Goal: Task Accomplishment & Management: Use online tool/utility

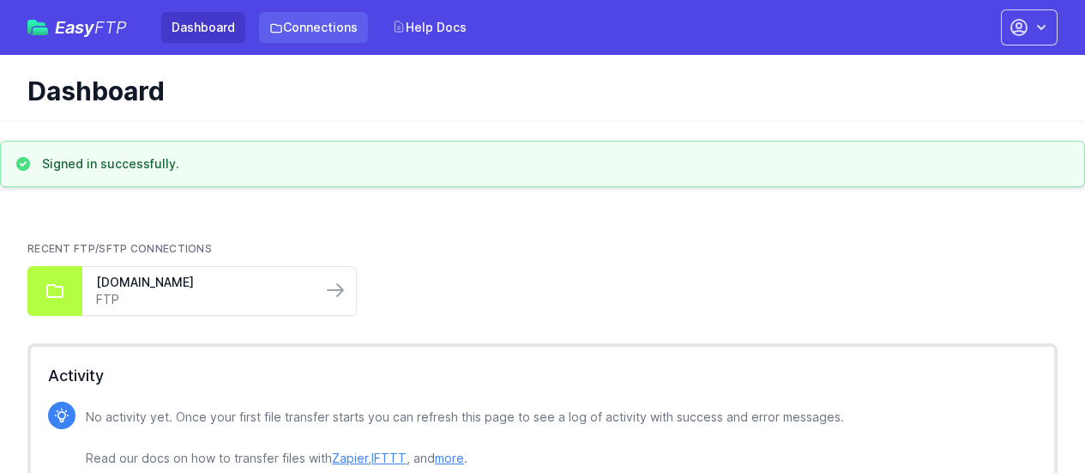
click at [295, 31] on link "Connections" at bounding box center [313, 27] width 109 height 31
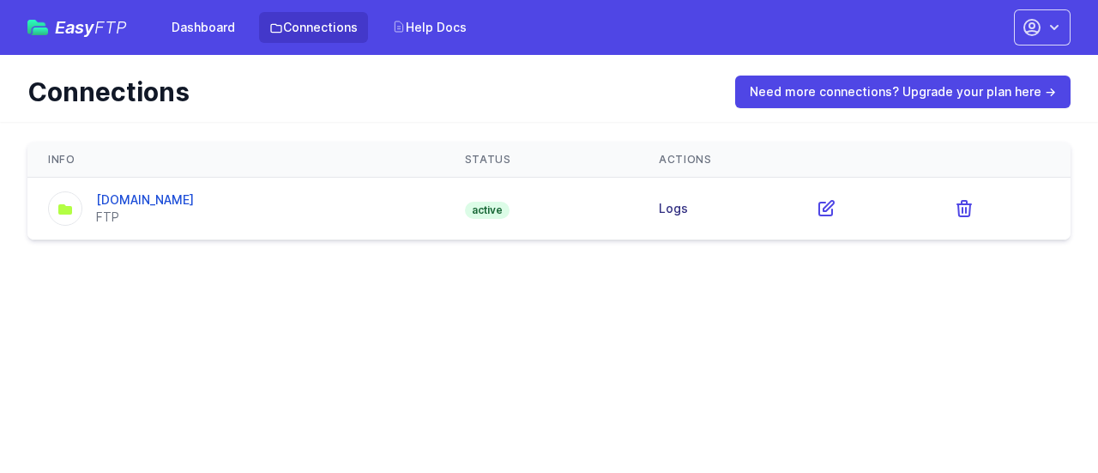
click at [666, 212] on link "Logs" at bounding box center [673, 208] width 29 height 15
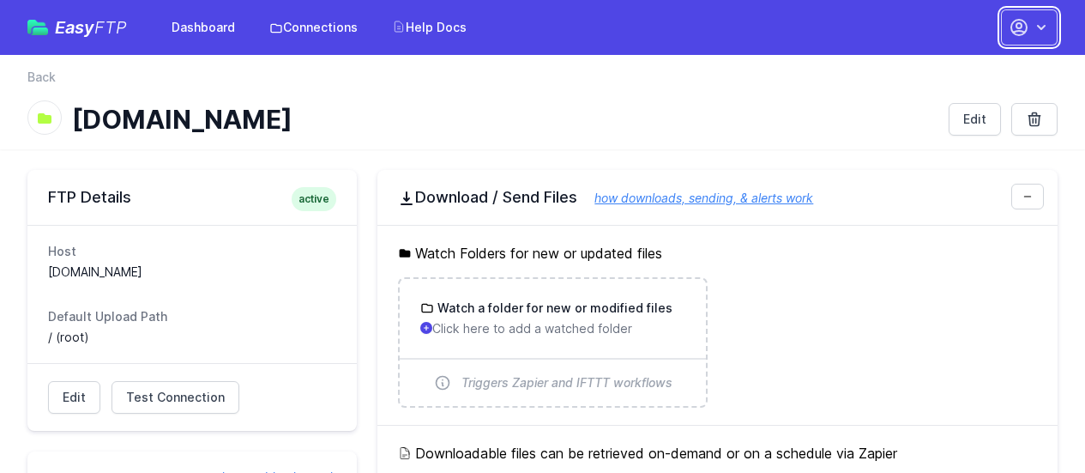
click at [1016, 33] on icon "button" at bounding box center [1019, 27] width 21 height 21
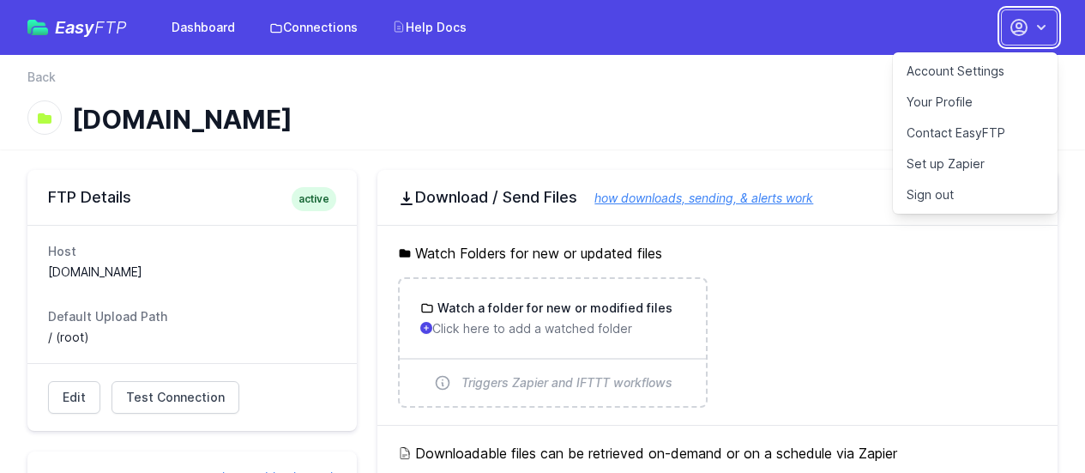
click at [1038, 24] on icon "button" at bounding box center [1041, 27] width 17 height 17
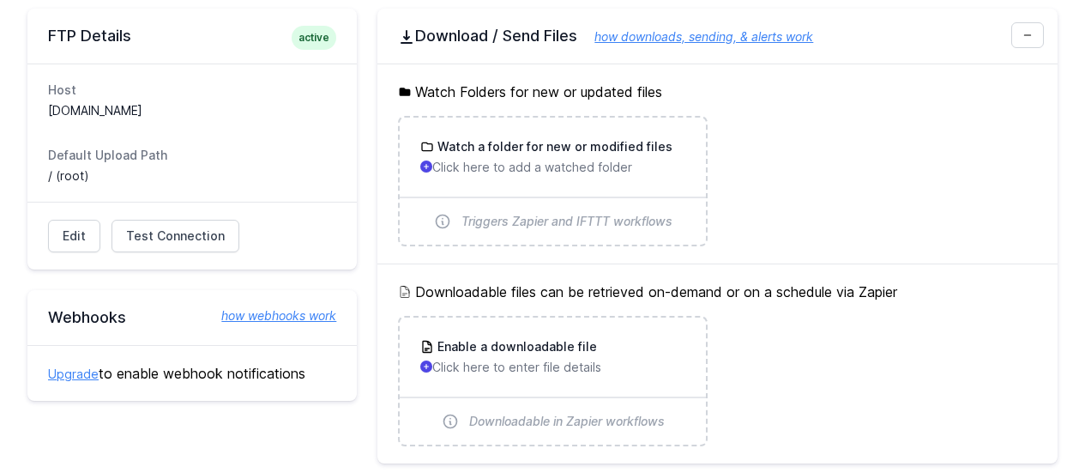
scroll to position [257, 0]
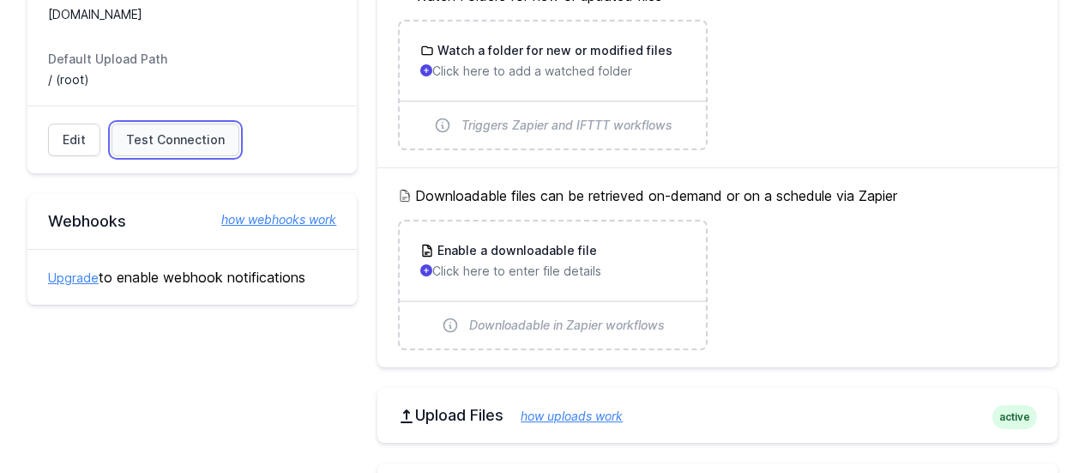
click at [174, 146] on span "Test Connection" at bounding box center [175, 139] width 99 height 17
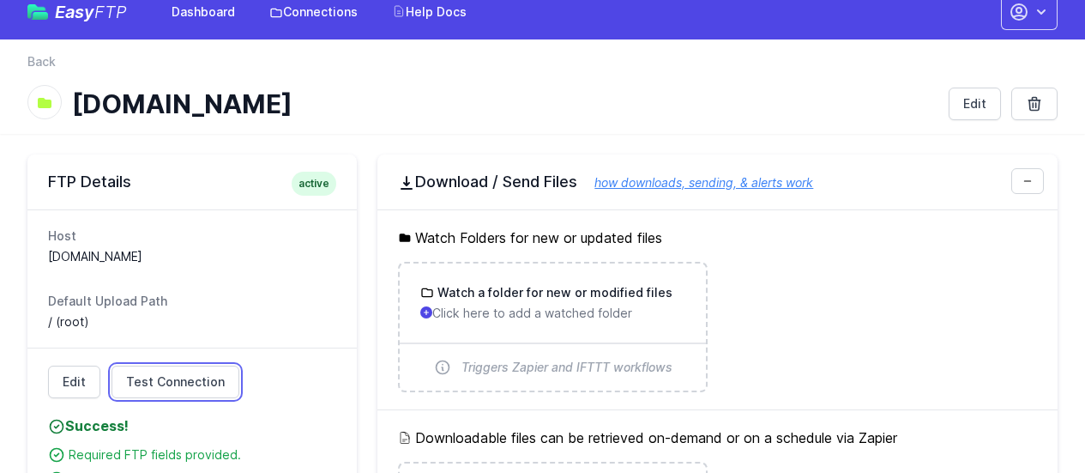
scroll to position [0, 0]
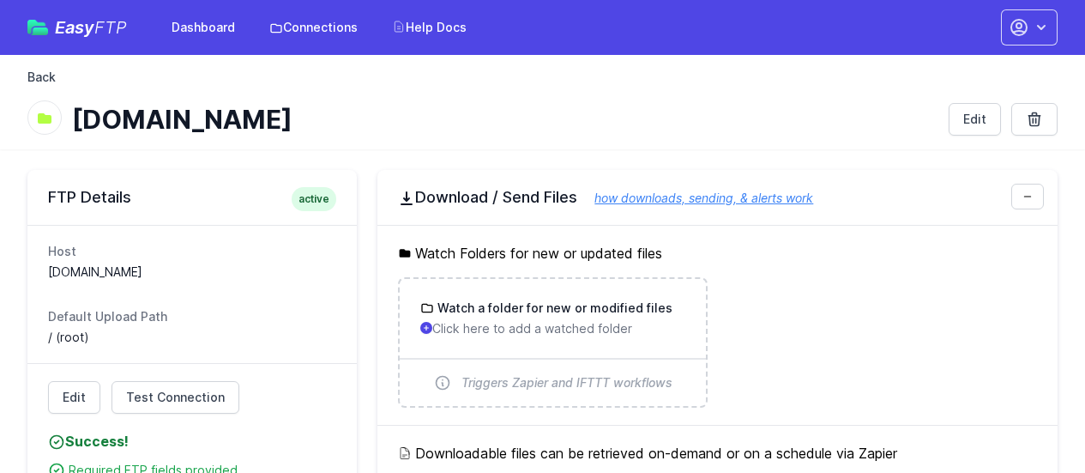
click at [39, 74] on link "Back" at bounding box center [41, 77] width 28 height 17
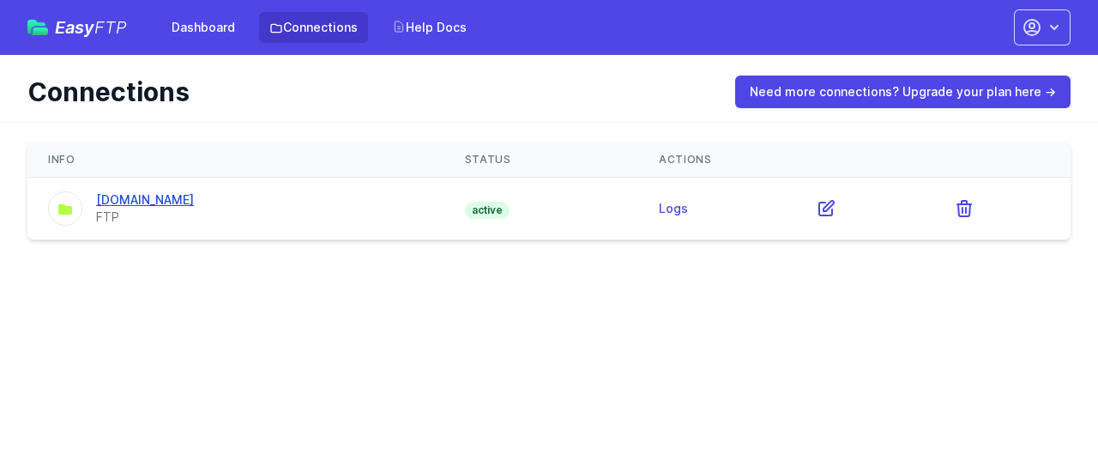
click at [162, 198] on link "[DOMAIN_NAME]" at bounding box center [145, 199] width 98 height 15
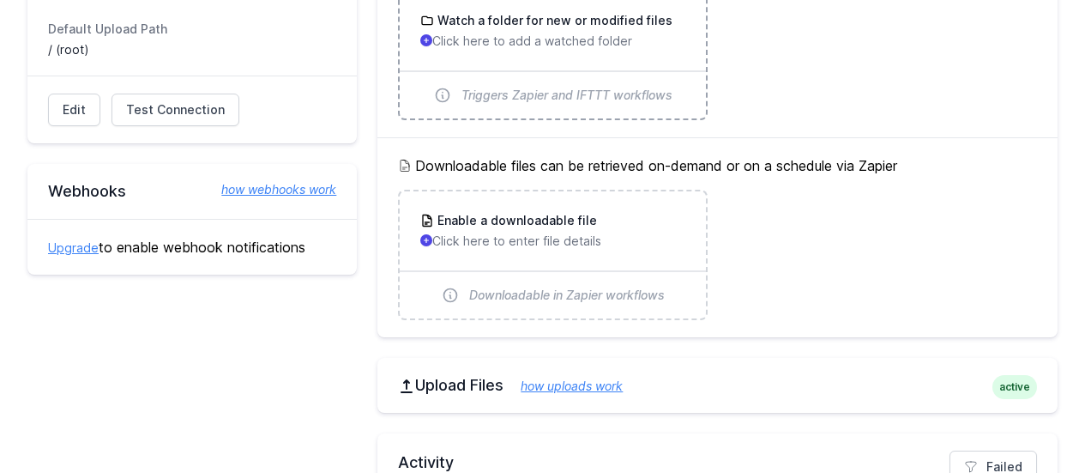
scroll to position [428, 0]
